Goal: Use online tool/utility: Utilize a website feature to perform a specific function

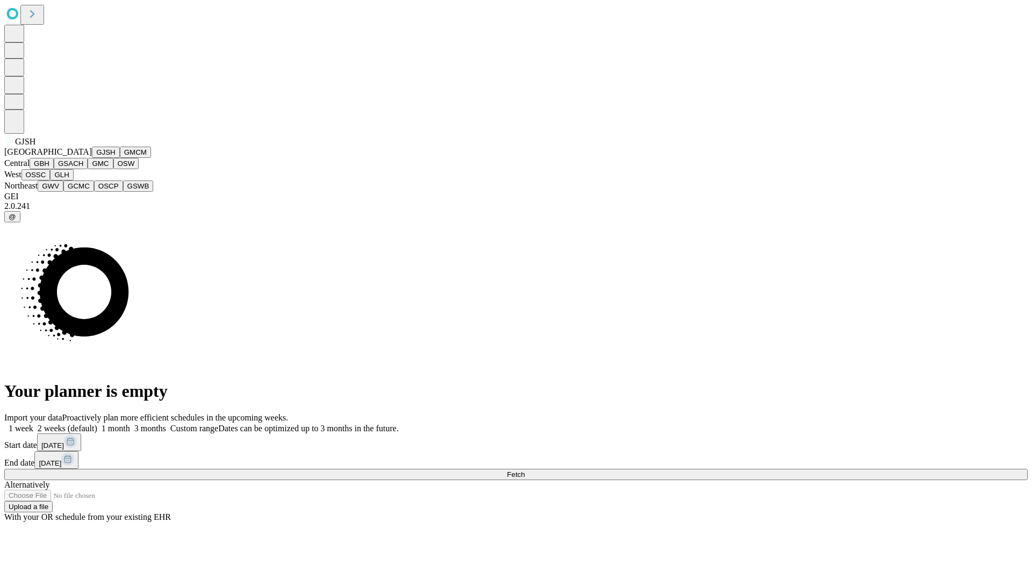
click at [92, 158] on button "GJSH" at bounding box center [106, 152] width 28 height 11
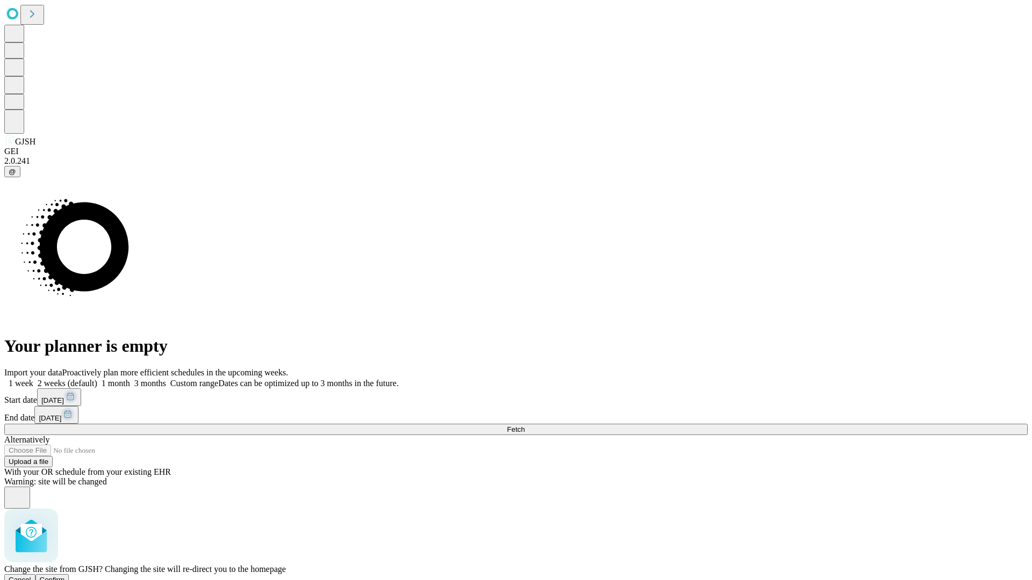
click at [65, 576] on span "Confirm" at bounding box center [52, 580] width 25 height 8
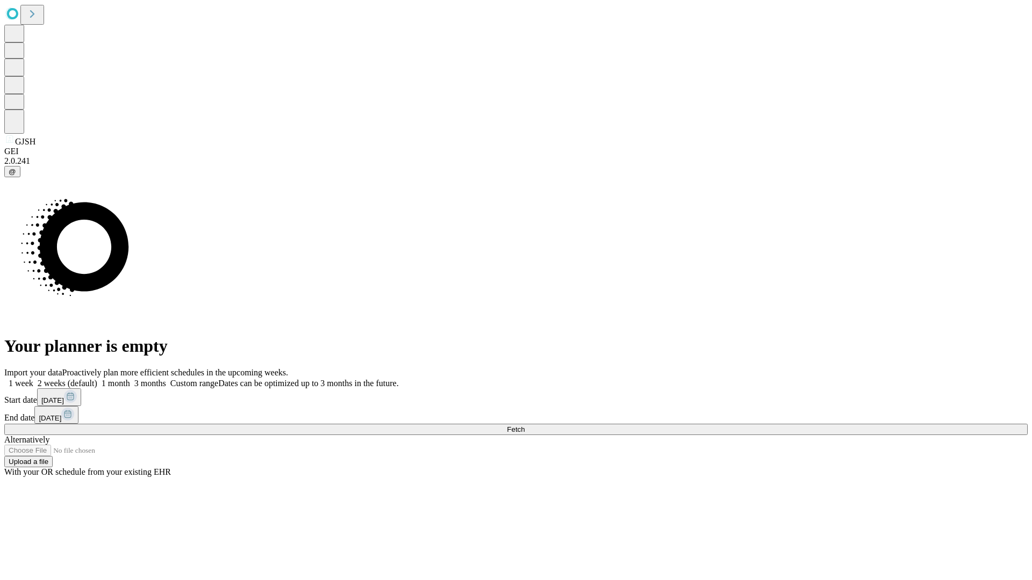
click at [130, 379] on label "1 month" at bounding box center [113, 383] width 33 height 9
click at [524, 426] on span "Fetch" at bounding box center [516, 430] width 18 height 8
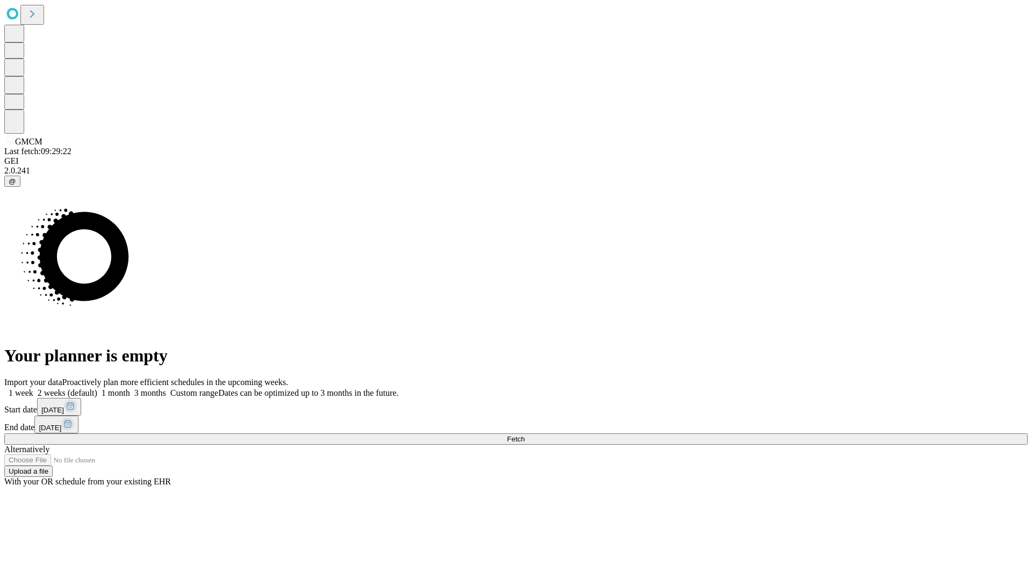
click at [130, 388] on label "1 month" at bounding box center [113, 392] width 33 height 9
click at [524, 435] on span "Fetch" at bounding box center [516, 439] width 18 height 8
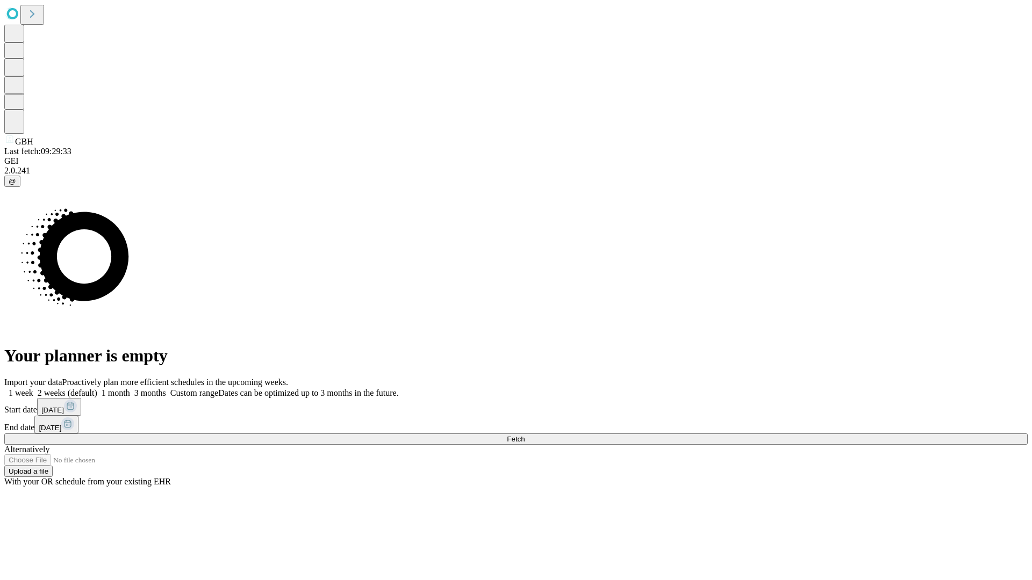
click at [130, 388] on label "1 month" at bounding box center [113, 392] width 33 height 9
click at [524, 435] on span "Fetch" at bounding box center [516, 439] width 18 height 8
click at [130, 388] on label "1 month" at bounding box center [113, 392] width 33 height 9
click at [524, 435] on span "Fetch" at bounding box center [516, 439] width 18 height 8
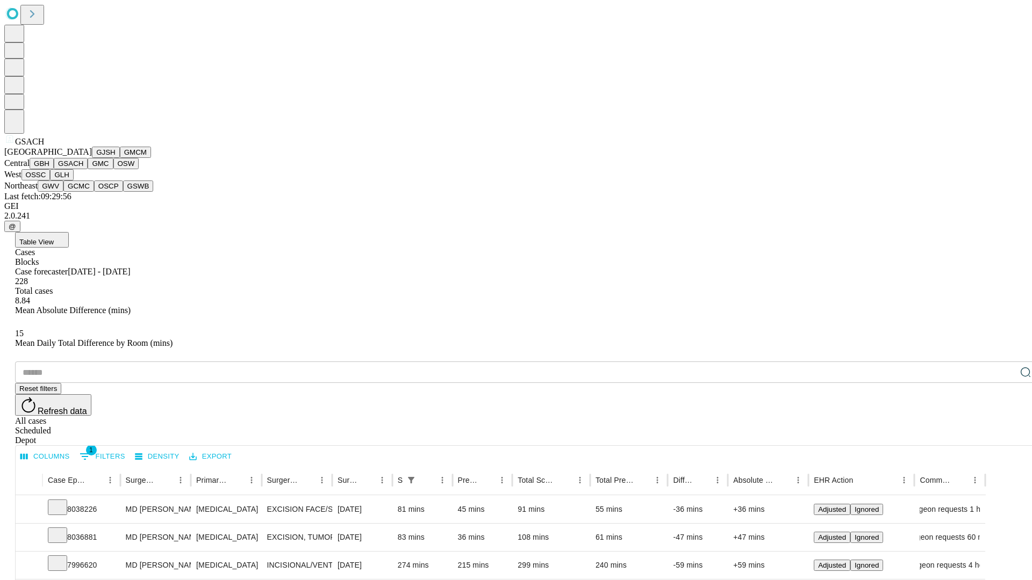
click at [88, 169] on button "GMC" at bounding box center [100, 163] width 25 height 11
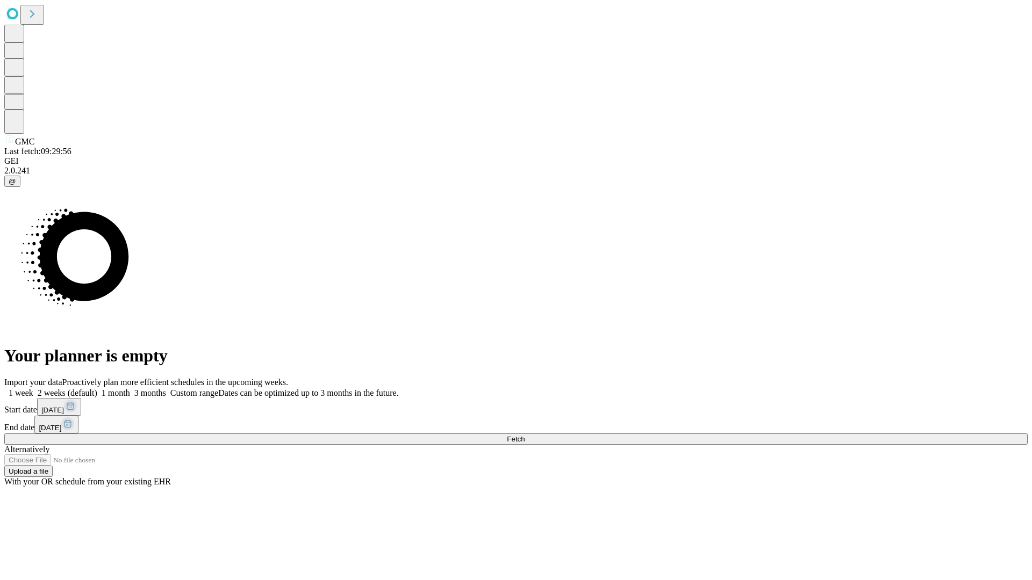
click at [130, 388] on label "1 month" at bounding box center [113, 392] width 33 height 9
click at [524, 435] on span "Fetch" at bounding box center [516, 439] width 18 height 8
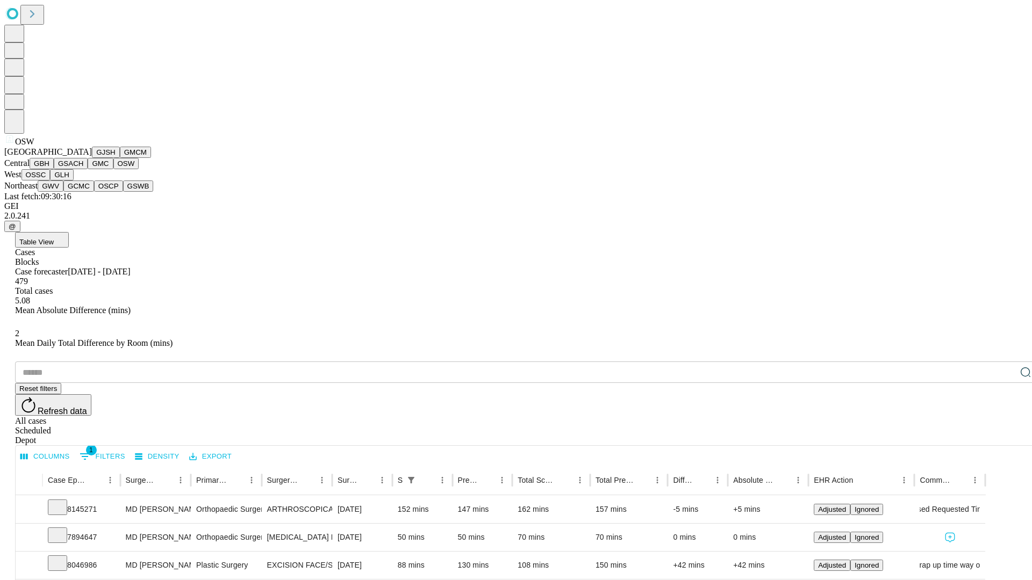
click at [51, 181] on button "OSSC" at bounding box center [35, 174] width 29 height 11
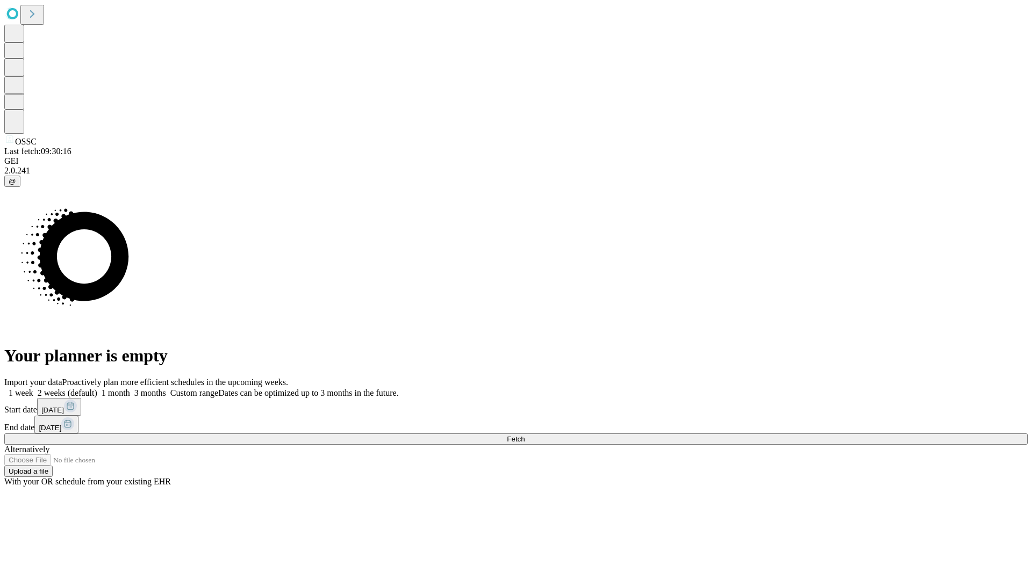
click at [524, 435] on span "Fetch" at bounding box center [516, 439] width 18 height 8
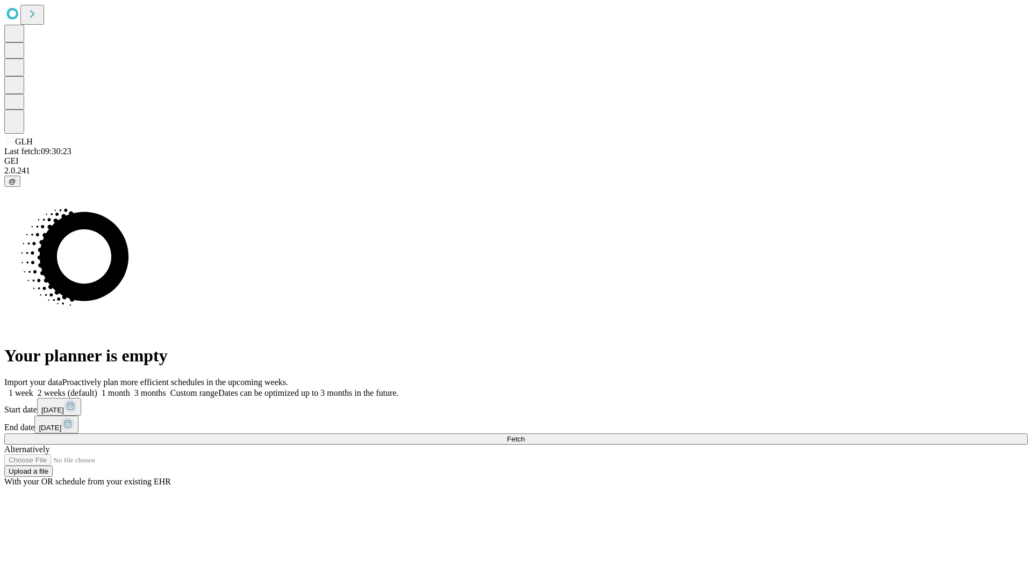
click at [130, 388] on label "1 month" at bounding box center [113, 392] width 33 height 9
click at [524, 435] on span "Fetch" at bounding box center [516, 439] width 18 height 8
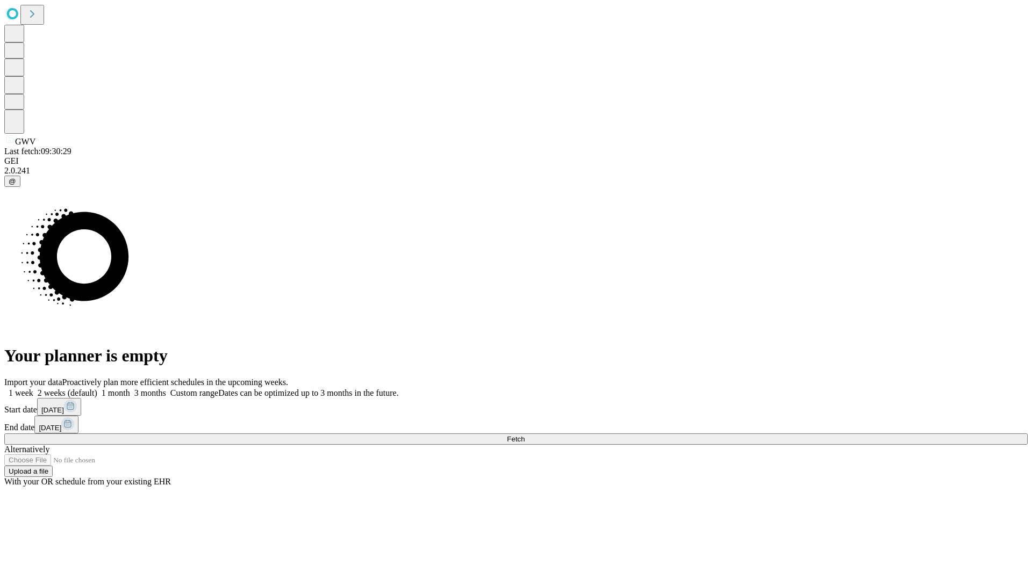
click at [130, 388] on label "1 month" at bounding box center [113, 392] width 33 height 9
click at [524, 435] on span "Fetch" at bounding box center [516, 439] width 18 height 8
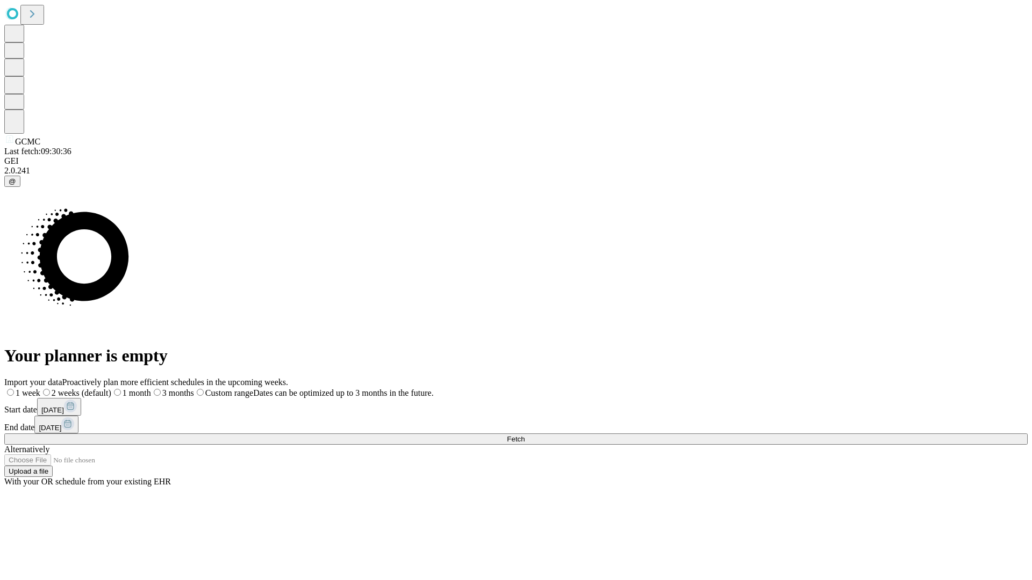
click at [524, 435] on span "Fetch" at bounding box center [516, 439] width 18 height 8
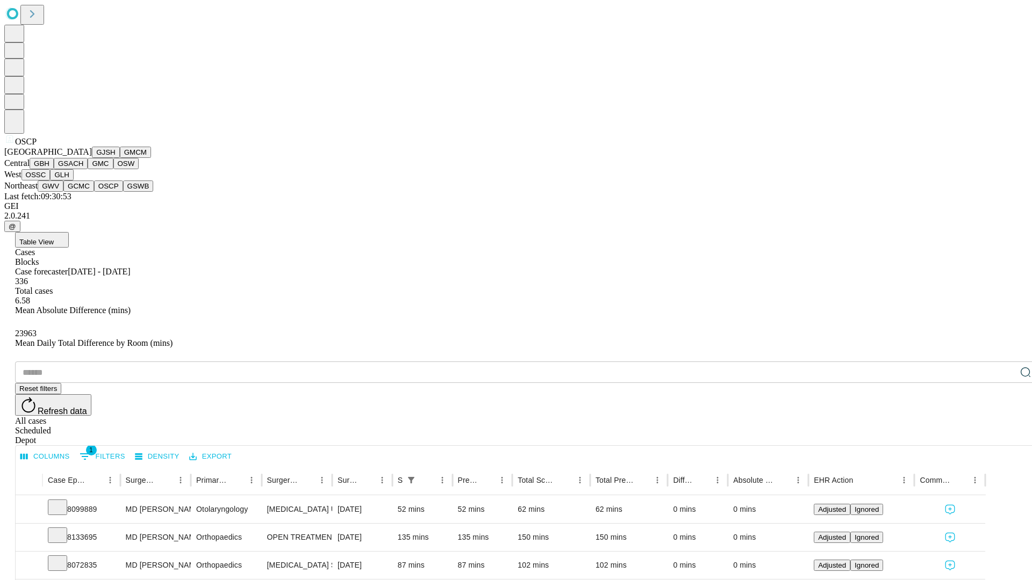
click at [123, 192] on button "GSWB" at bounding box center [138, 186] width 31 height 11
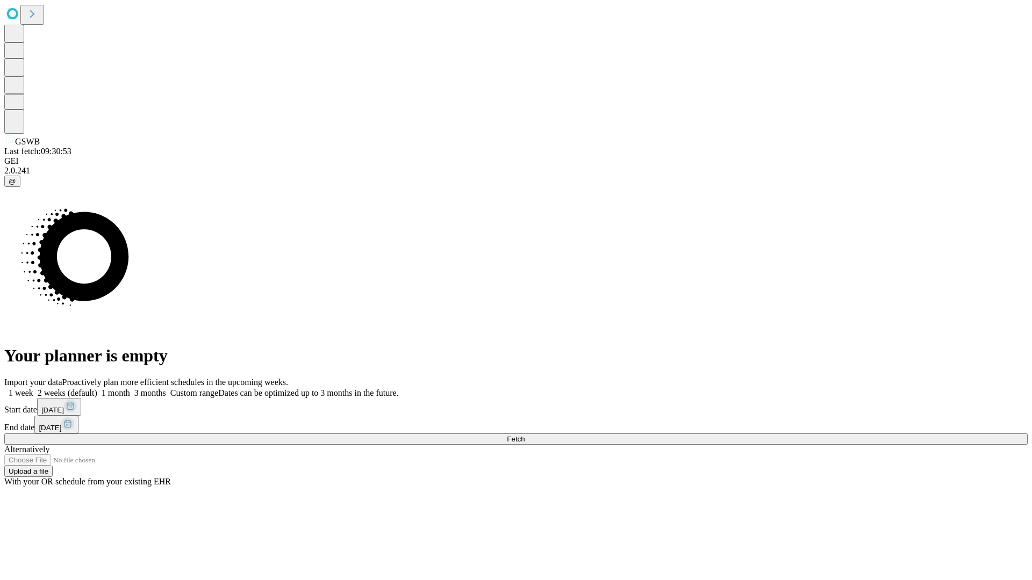
click at [130, 388] on label "1 month" at bounding box center [113, 392] width 33 height 9
click at [524, 435] on span "Fetch" at bounding box center [516, 439] width 18 height 8
